Goal: Task Accomplishment & Management: Manage account settings

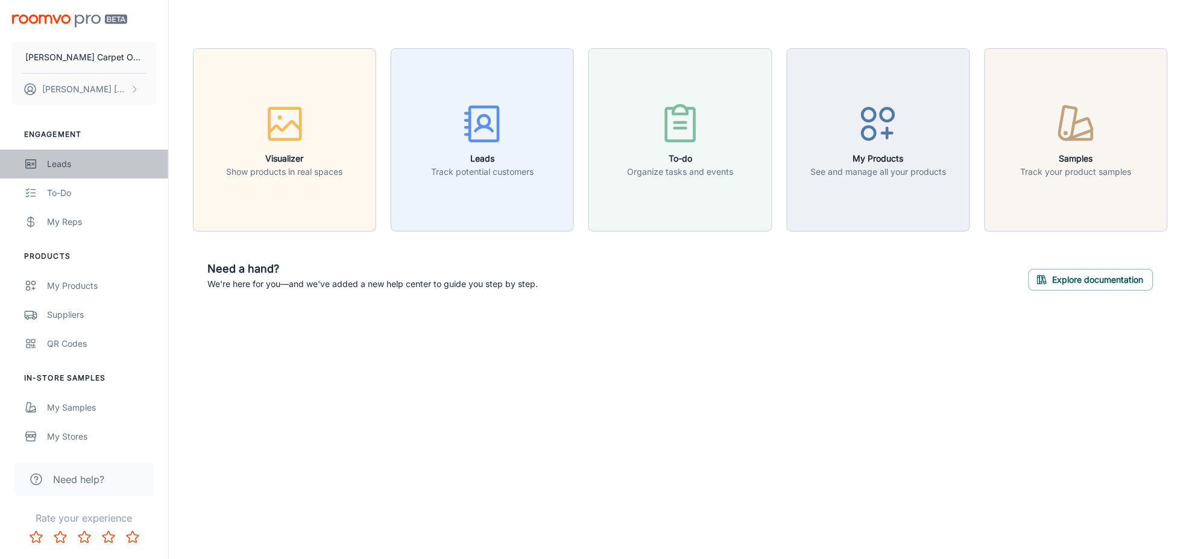
click at [77, 159] on div "Leads" at bounding box center [101, 163] width 109 height 13
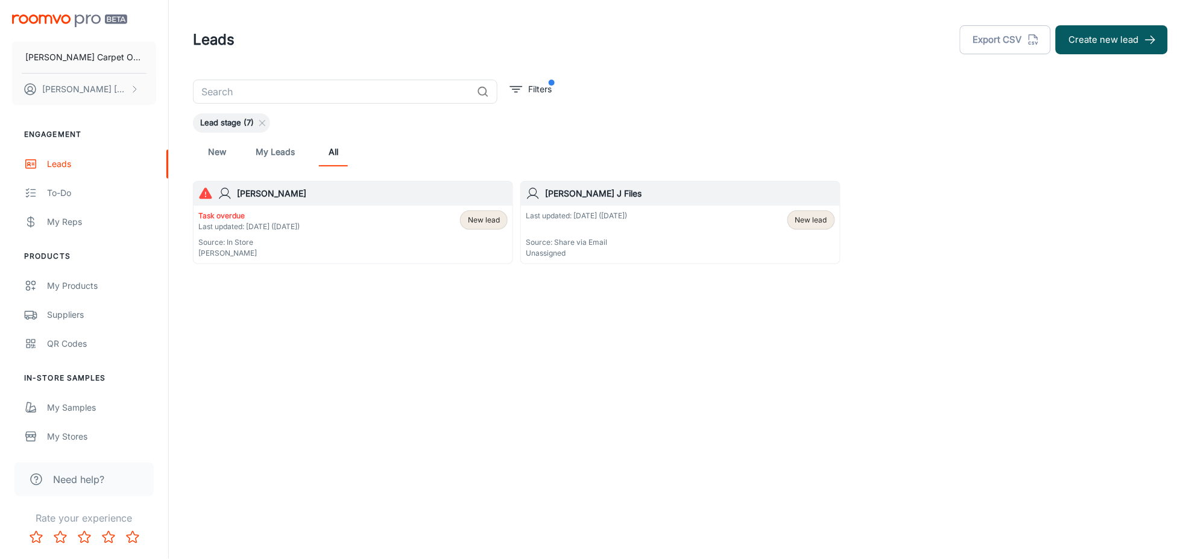
click at [660, 127] on div "Lead stage (7)" at bounding box center [680, 122] width 975 height 19
click at [207, 196] on icon at bounding box center [205, 192] width 13 height 11
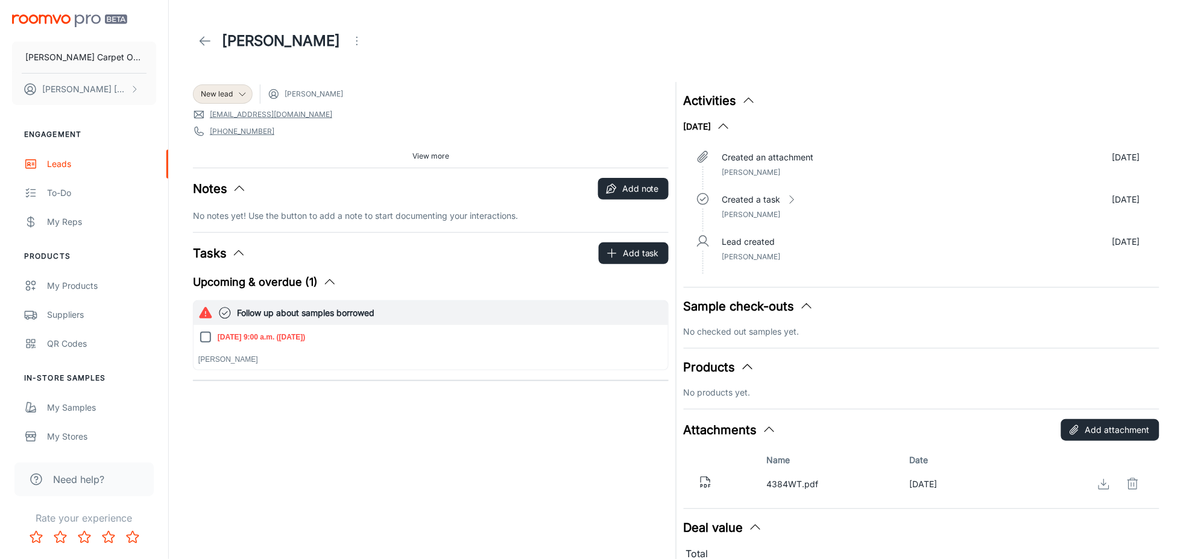
scroll to position [99, 0]
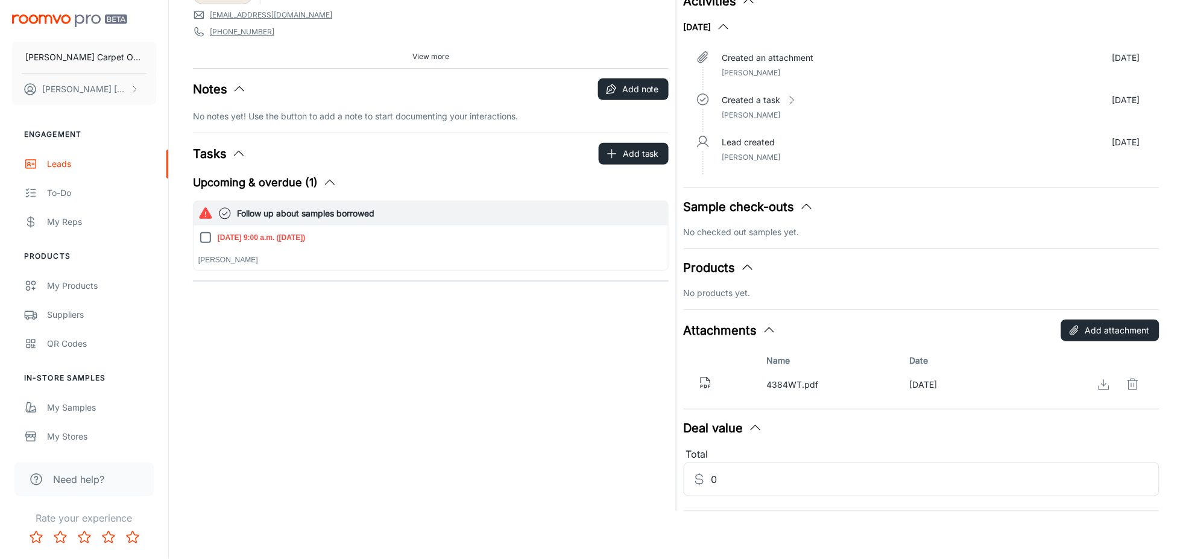
click at [790, 383] on p "4384WT.pdf" at bounding box center [833, 384] width 133 height 13
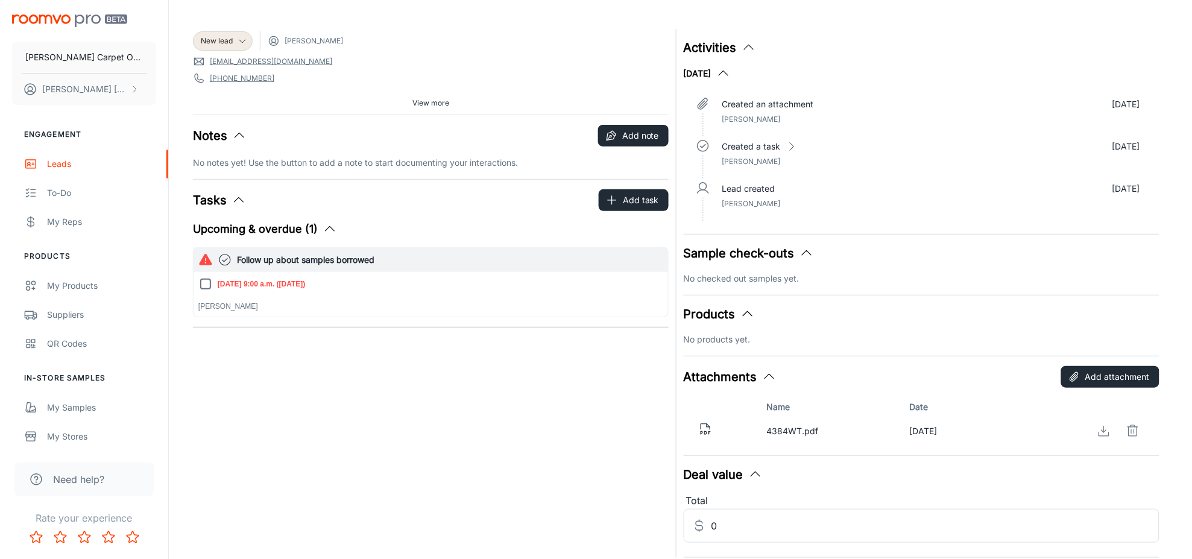
scroll to position [0, 0]
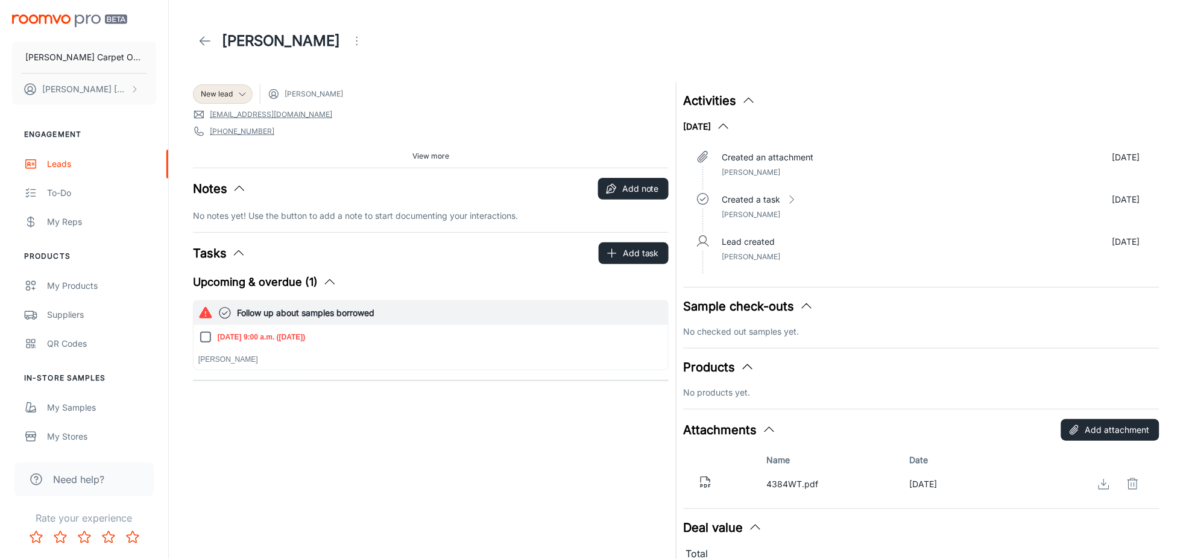
click at [102, 19] on img "scrollable content" at bounding box center [69, 20] width 115 height 13
